Goal: Task Accomplishment & Management: Manage account settings

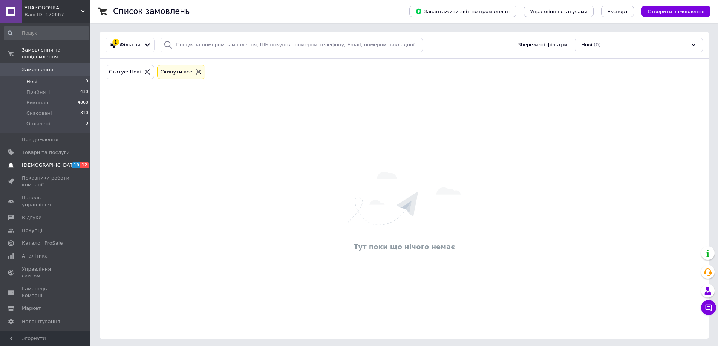
click at [64, 162] on span "[DEMOGRAPHIC_DATA]" at bounding box center [46, 165] width 48 height 7
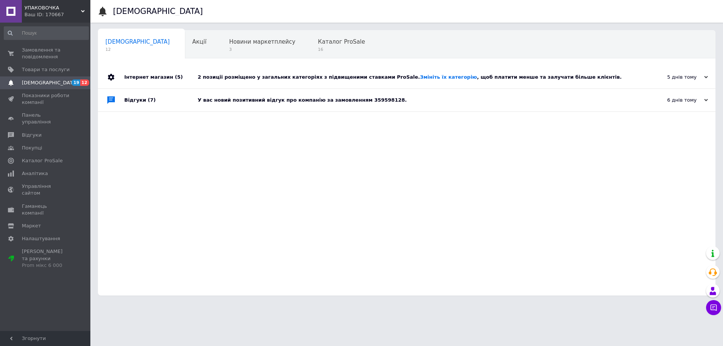
click at [274, 100] on div "У вас новий позитивний відгук про компанію за замовленням 359598128." at bounding box center [415, 100] width 435 height 7
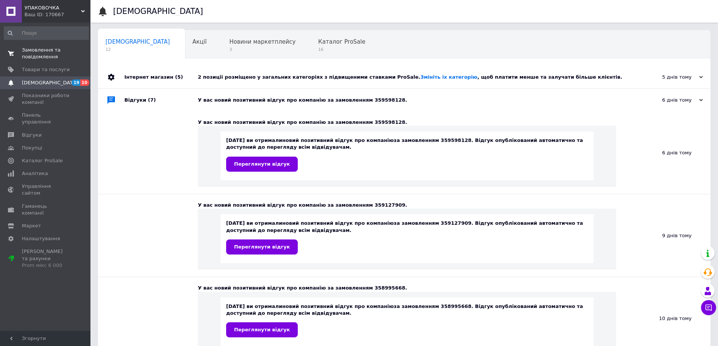
click at [35, 51] on span "Замовлення та повідомлення" at bounding box center [46, 54] width 48 height 14
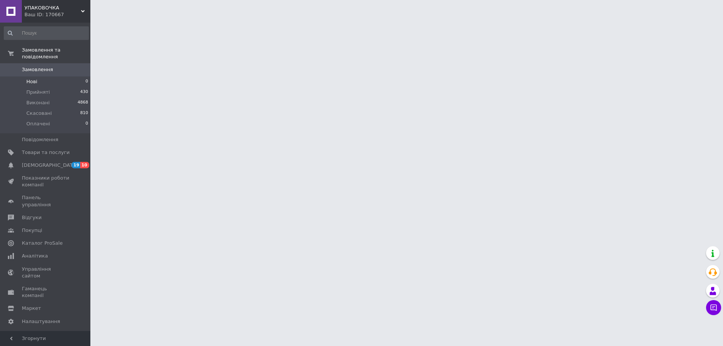
click at [33, 78] on span "Нові" at bounding box center [31, 81] width 11 height 7
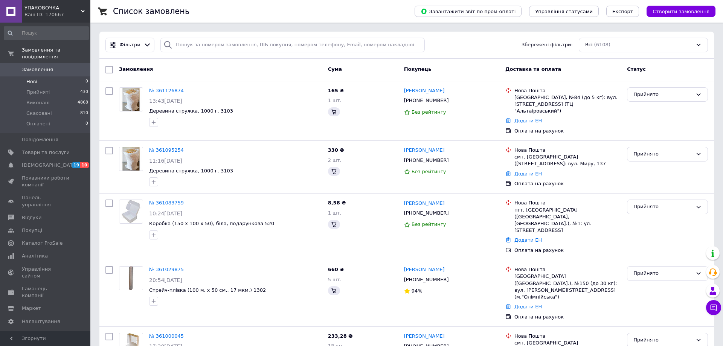
click at [31, 78] on span "Нові" at bounding box center [31, 81] width 11 height 7
